Goal: Navigation & Orientation: Find specific page/section

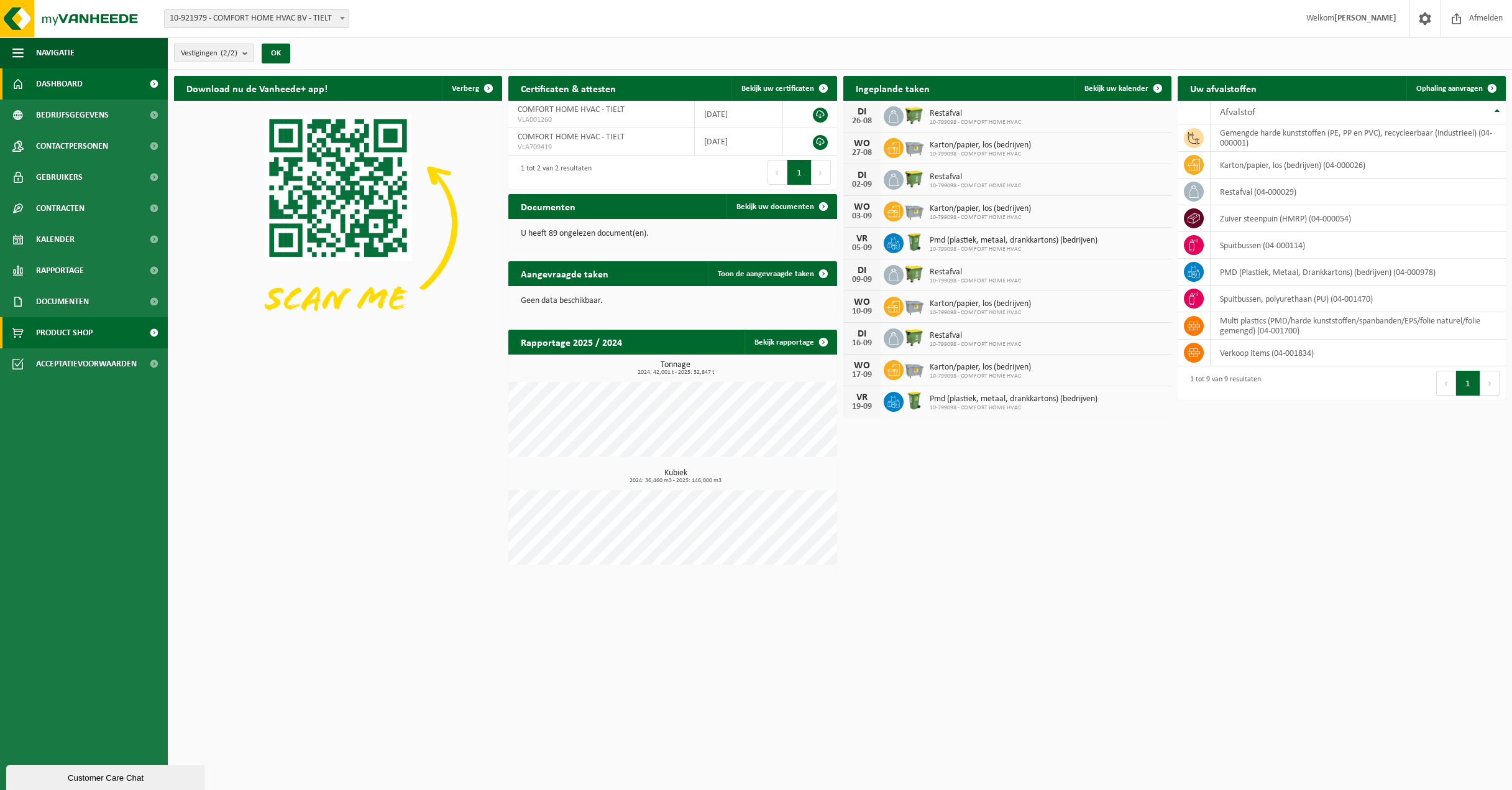
click at [42, 327] on span "Product Shop" at bounding box center [65, 333] width 57 height 31
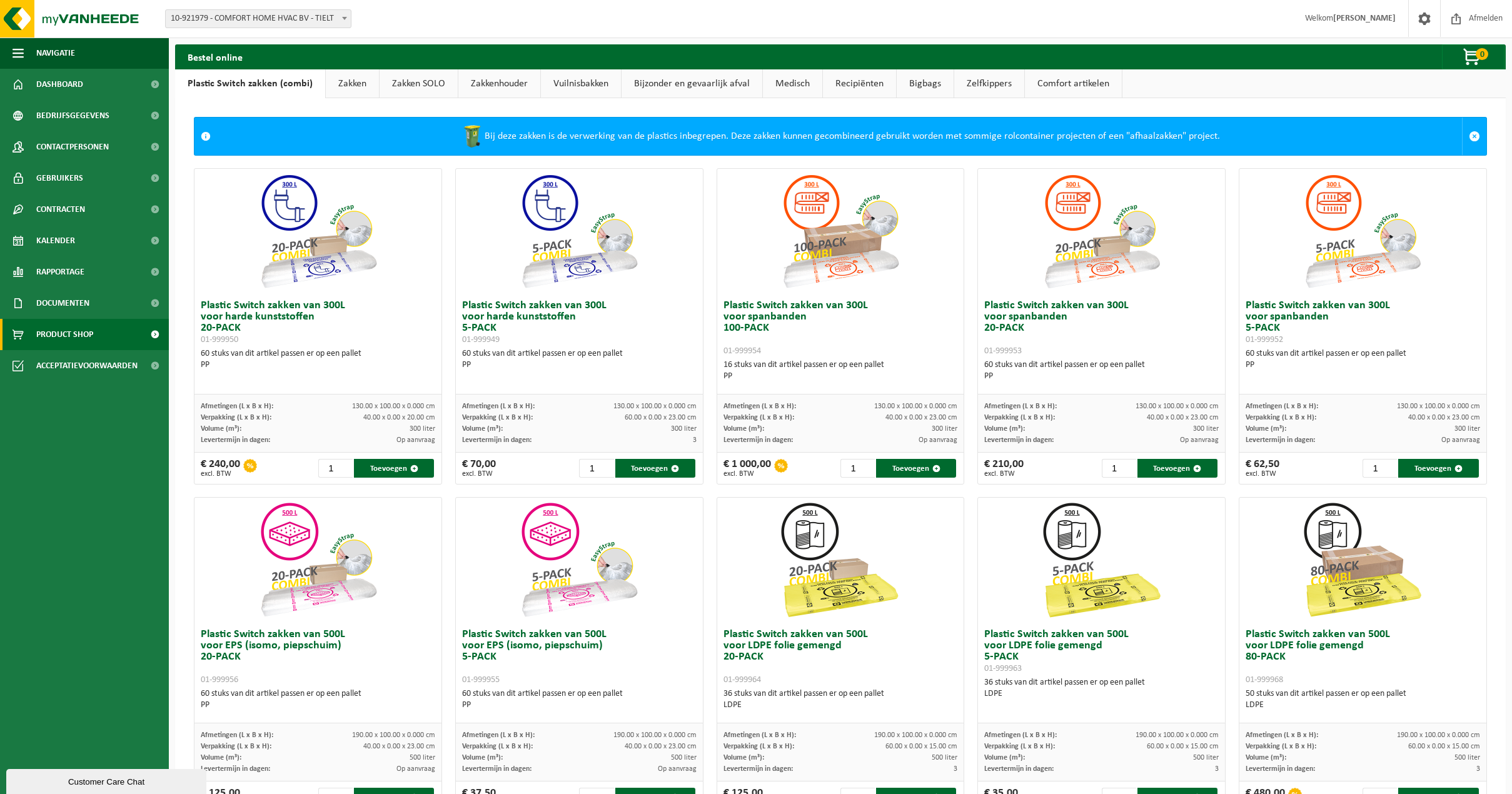
click at [563, 83] on link "Vuilnisbakken" at bounding box center [581, 83] width 80 height 28
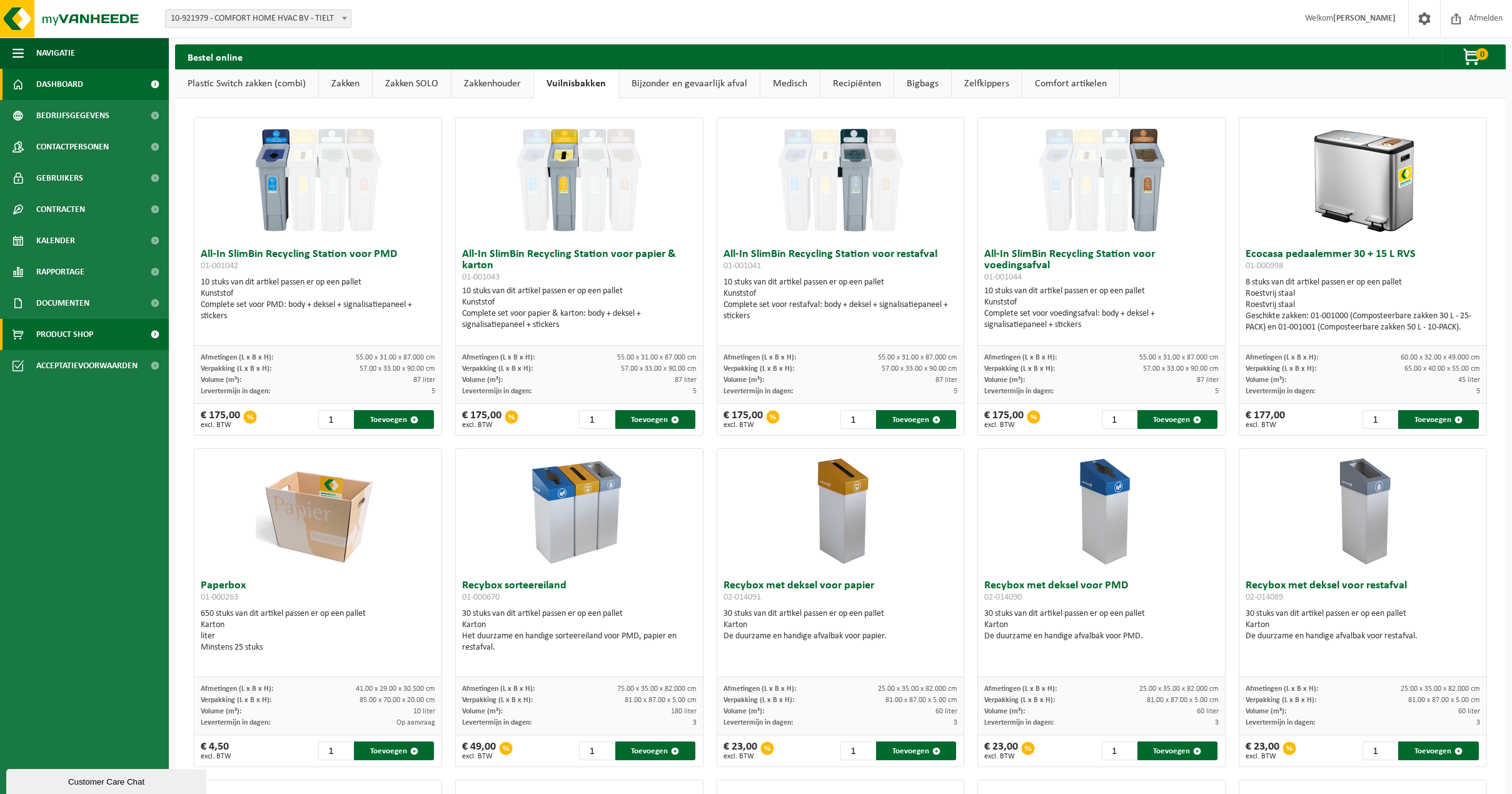
click at [71, 87] on span "Dashboard" at bounding box center [60, 85] width 47 height 31
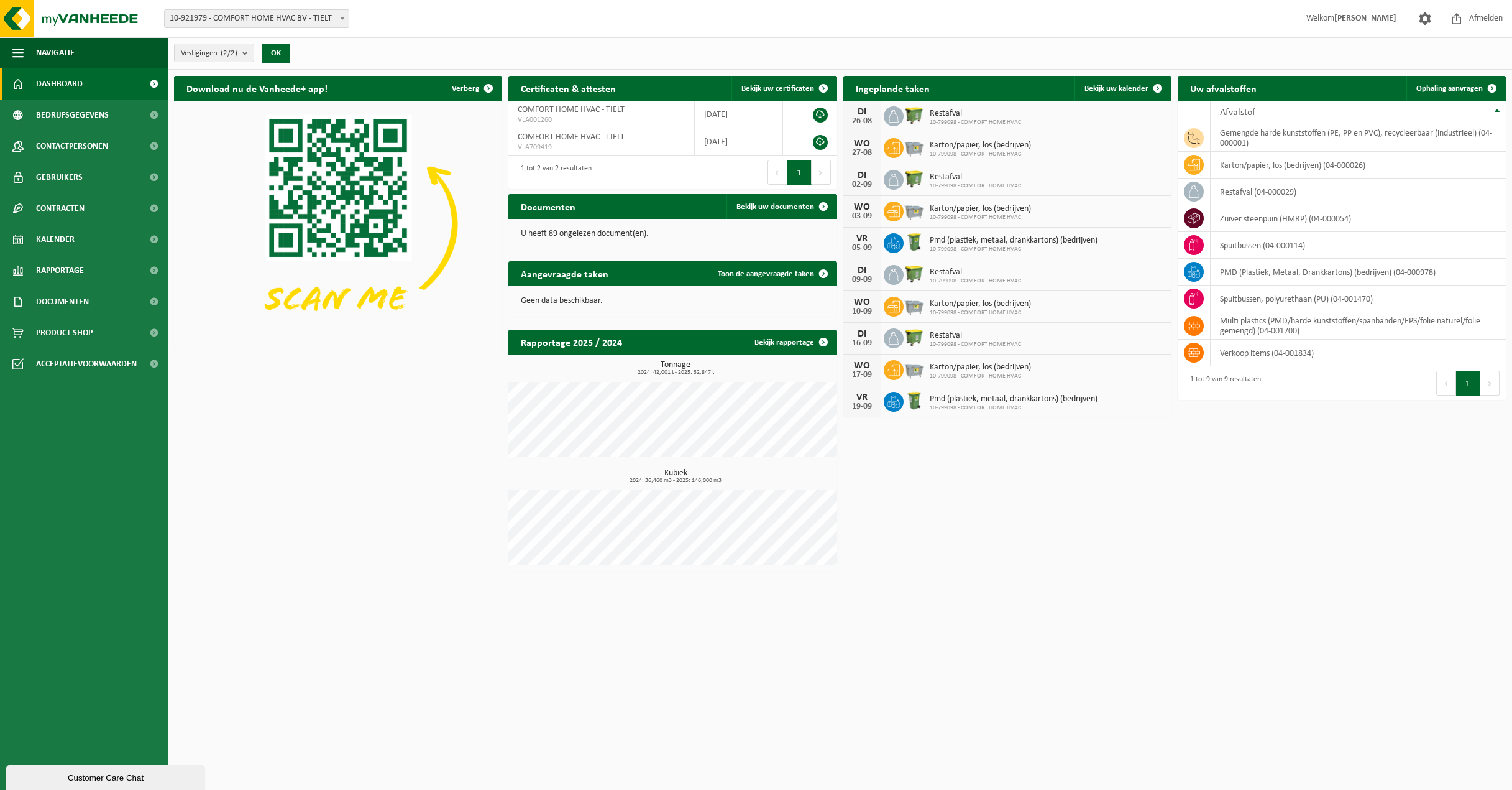
click at [951, 117] on span "Restafval" at bounding box center [975, 114] width 92 height 10
click at [1333, 142] on td "gemengde harde kunststoffen (PE, PP en PVC), recycleerbaar (industrieel) (04-00…" at bounding box center [1359, 138] width 296 height 28
click at [1196, 135] on icon at bounding box center [1194, 138] width 12 height 12
click at [1226, 191] on td "restafval (04-000029)" at bounding box center [1359, 192] width 296 height 27
